Goal: Check status: Check status

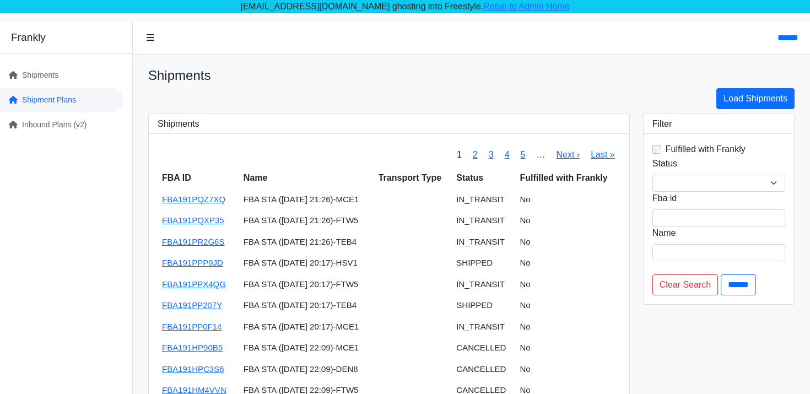
click at [120, 104] on link "Shipment Plans" at bounding box center [62, 100] width 124 height 25
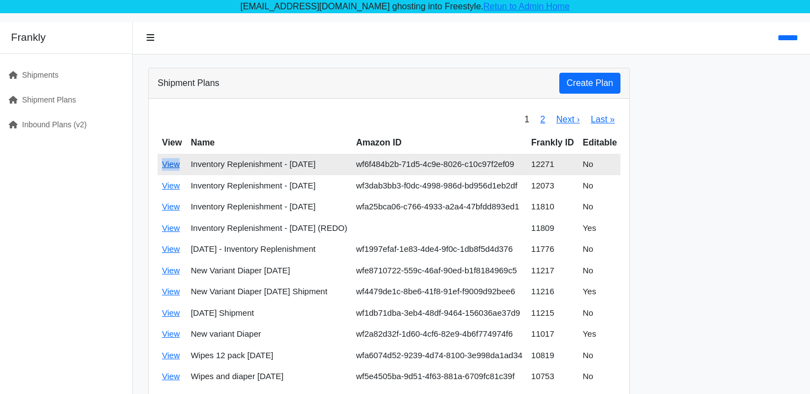
click at [167, 165] on link "View" at bounding box center [171, 163] width 18 height 9
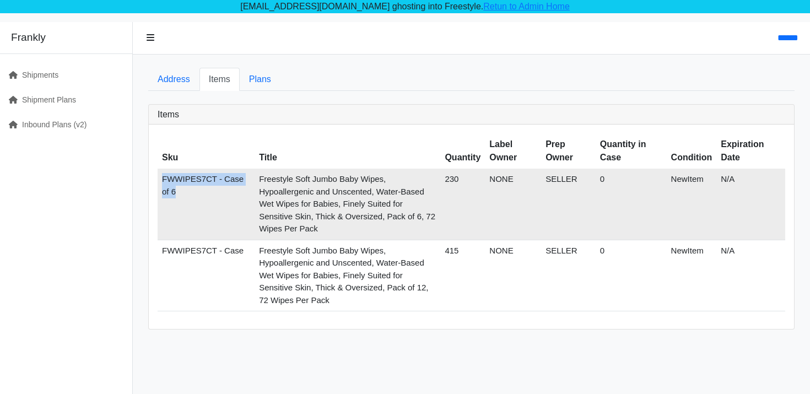
drag, startPoint x: 163, startPoint y: 179, endPoint x: 192, endPoint y: 194, distance: 33.0
click at [192, 194] on td "FWWIPES7CT - Case of 6" at bounding box center [206, 204] width 97 height 71
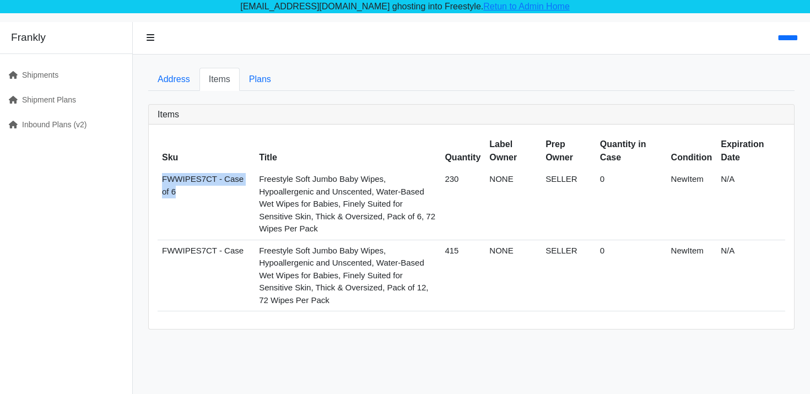
copy td "FWWIPES7CT - Case of 6"
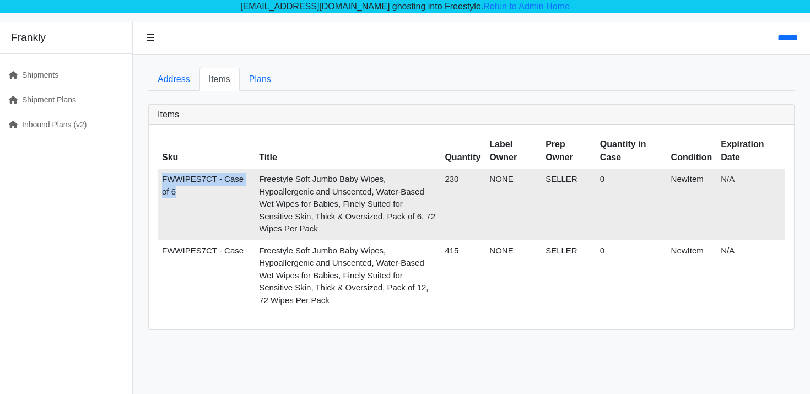
click at [206, 229] on td "FWWIPES7CT - Case of 6" at bounding box center [206, 204] width 97 height 71
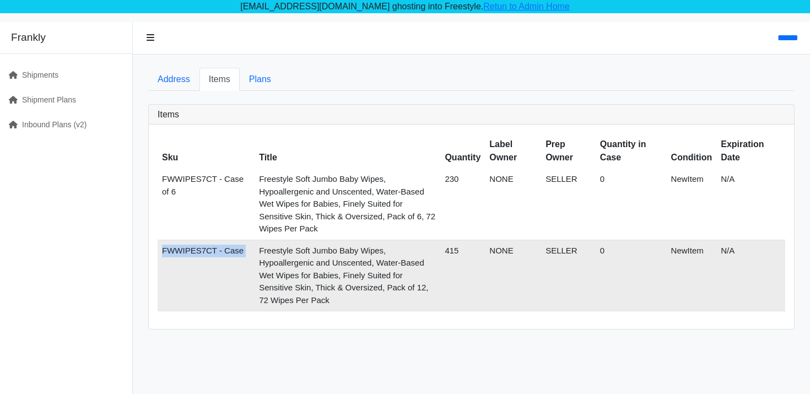
drag, startPoint x: 162, startPoint y: 251, endPoint x: 255, endPoint y: 254, distance: 93.2
click at [255, 254] on tr "FWWIPES7CT - Case Freestyle Soft Jumbo Baby Wipes, Hypoallergenic and Unscented…" at bounding box center [472, 276] width 628 height 72
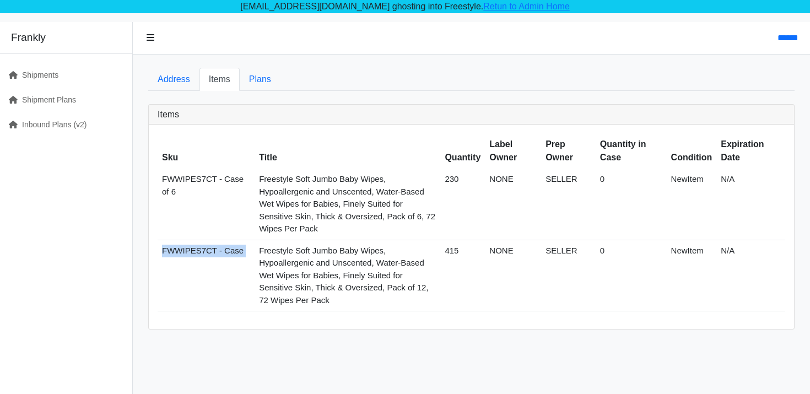
copy tr "FWWIPES7CT - Case"
